Goal: Navigation & Orientation: Find specific page/section

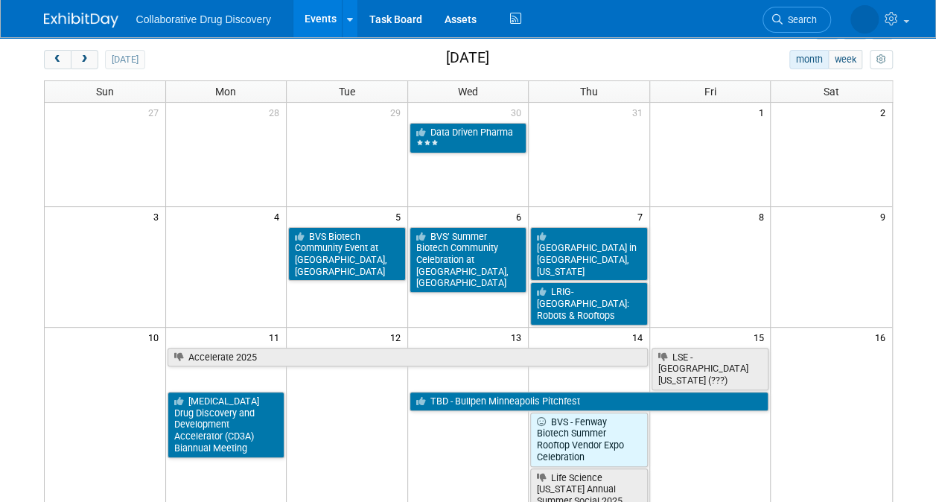
scroll to position [28, 0]
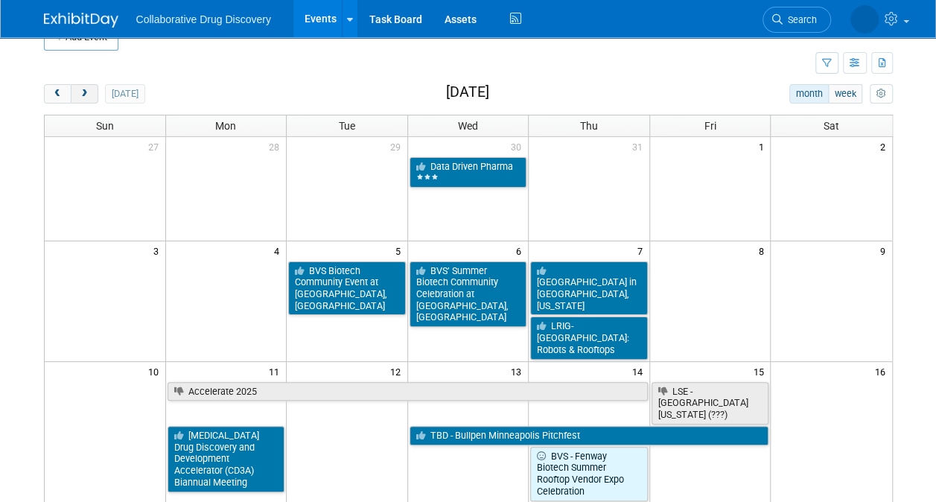
click at [84, 89] on span "next" at bounding box center [84, 94] width 11 height 10
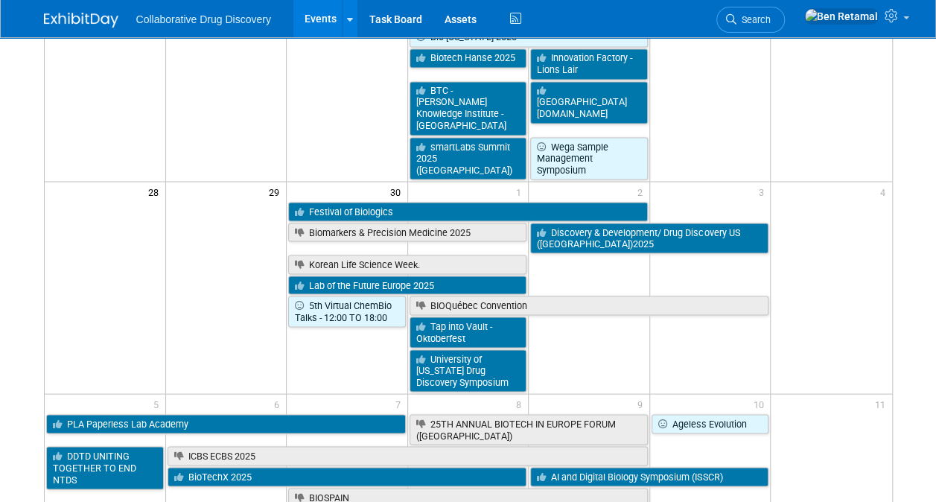
scroll to position [1283, 0]
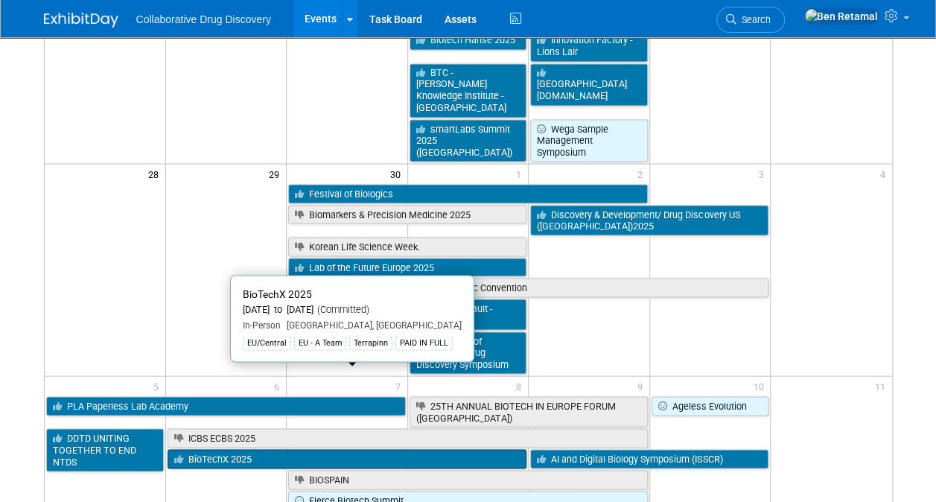
click at [213, 449] on link "BioTechX 2025" at bounding box center [348, 458] width 360 height 19
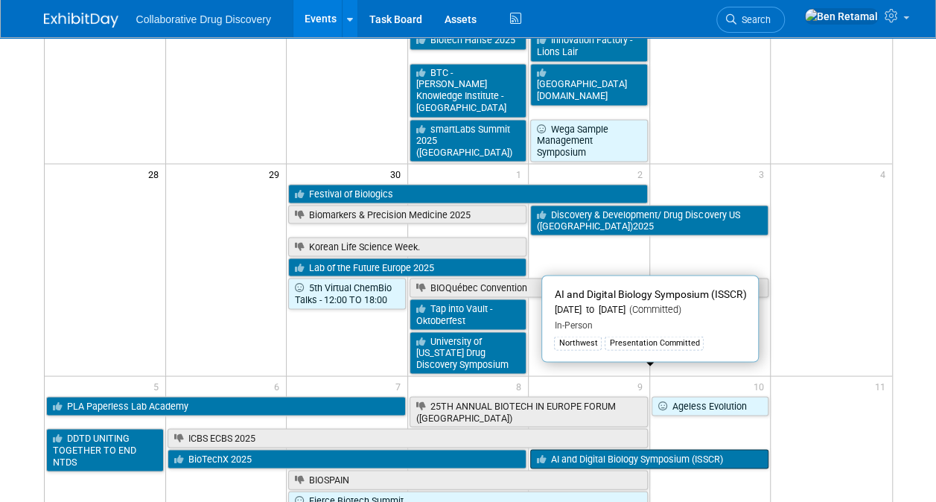
click at [630, 449] on link "AI and Digital Biology Symposium (ISSCR)" at bounding box center [649, 458] width 238 height 19
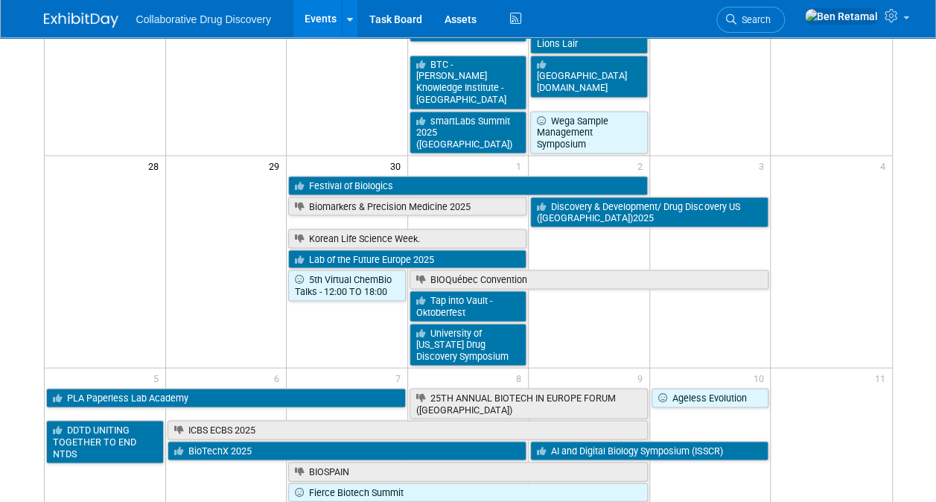
scroll to position [1293, 0]
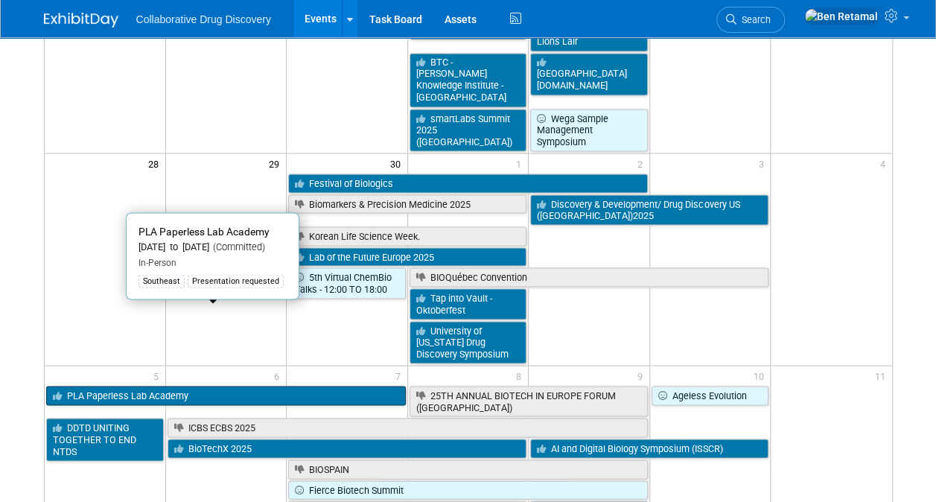
click at [259, 386] on link "PLA Paperless Lab Academy" at bounding box center [226, 395] width 360 height 19
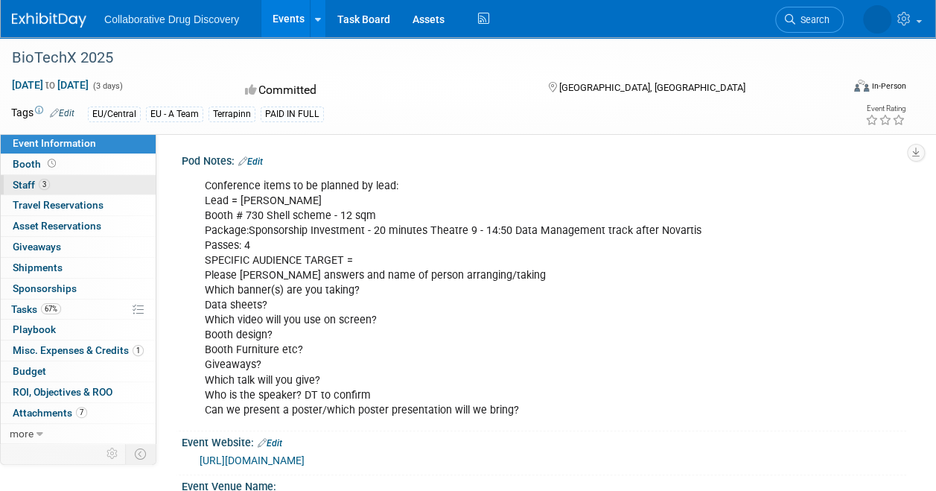
click at [30, 180] on span "Staff 3" at bounding box center [31, 185] width 37 height 12
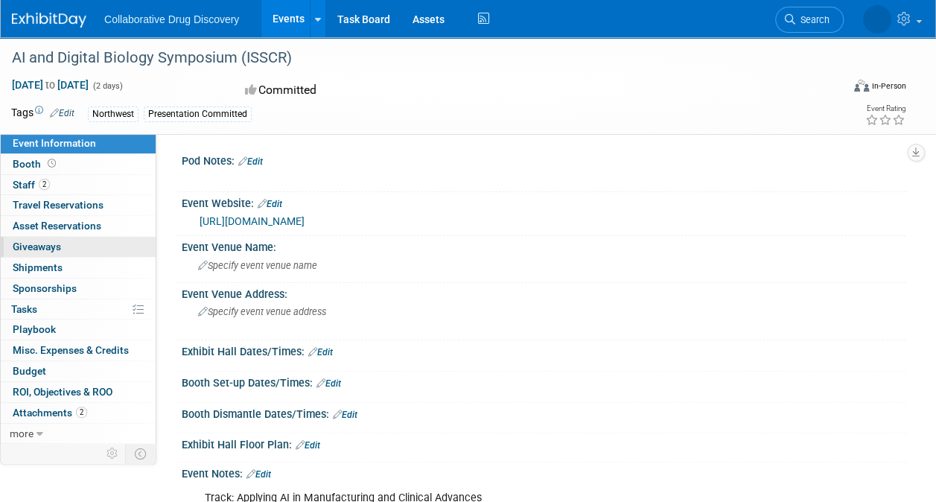
click at [128, 237] on link "0 Giveaways 0" at bounding box center [78, 247] width 155 height 20
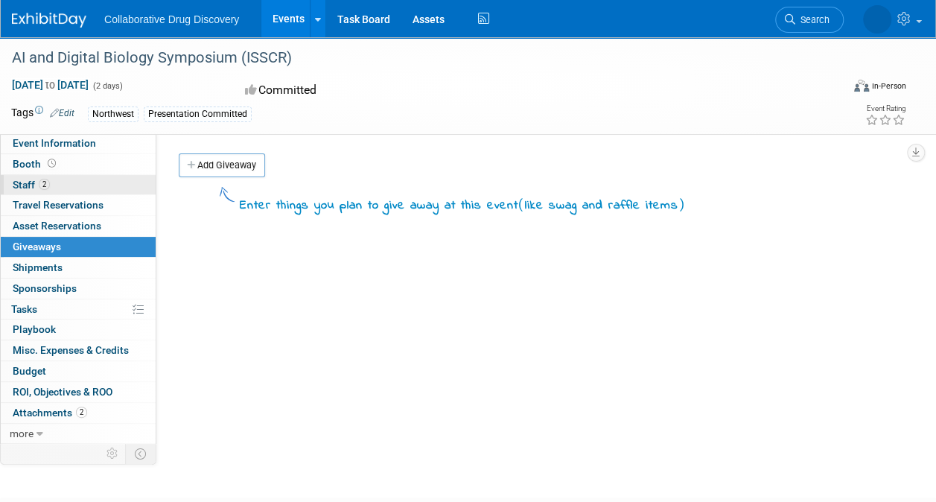
click at [22, 177] on link "2 Staff 2" at bounding box center [78, 185] width 155 height 20
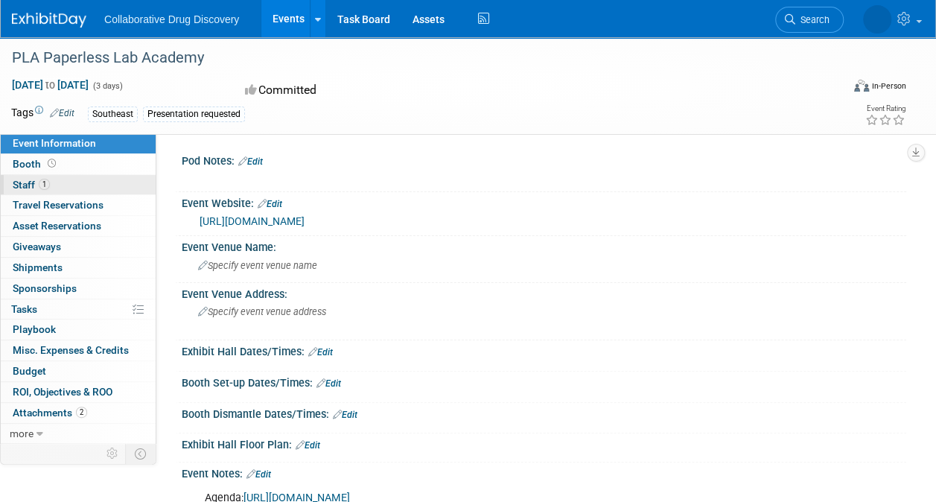
click at [16, 180] on span "Staff 1" at bounding box center [31, 185] width 37 height 12
